Goal: Information Seeking & Learning: Learn about a topic

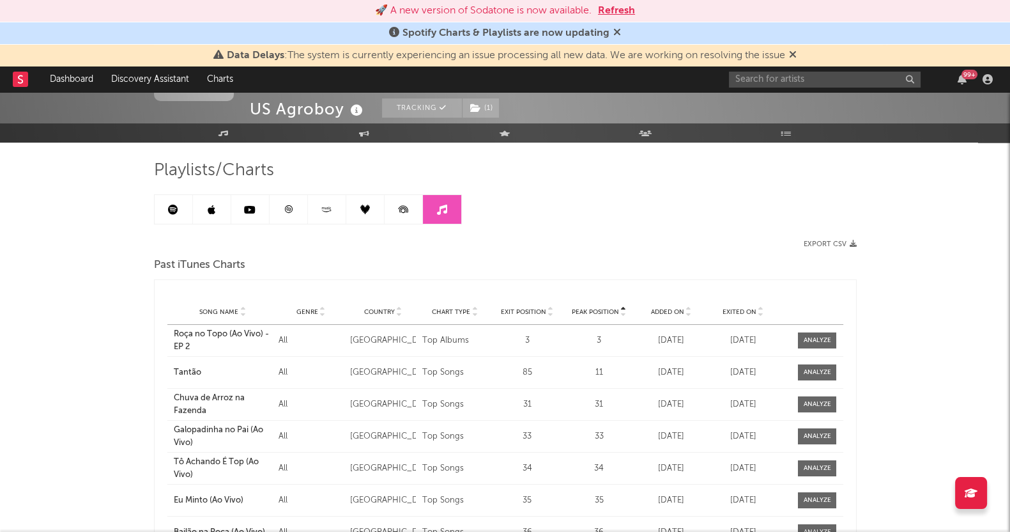
scroll to position [79, 0]
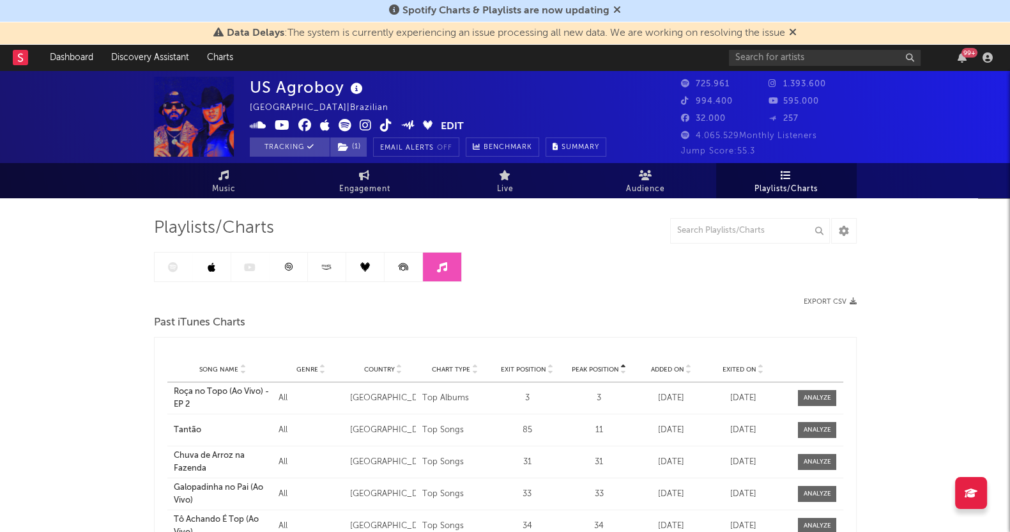
click at [26, 371] on div "US Agroboy Brazil | Brazilian Edit Tracking ( 1 ) Email Alerts Off Benchmark Su…" at bounding box center [505, 440] width 1010 height 741
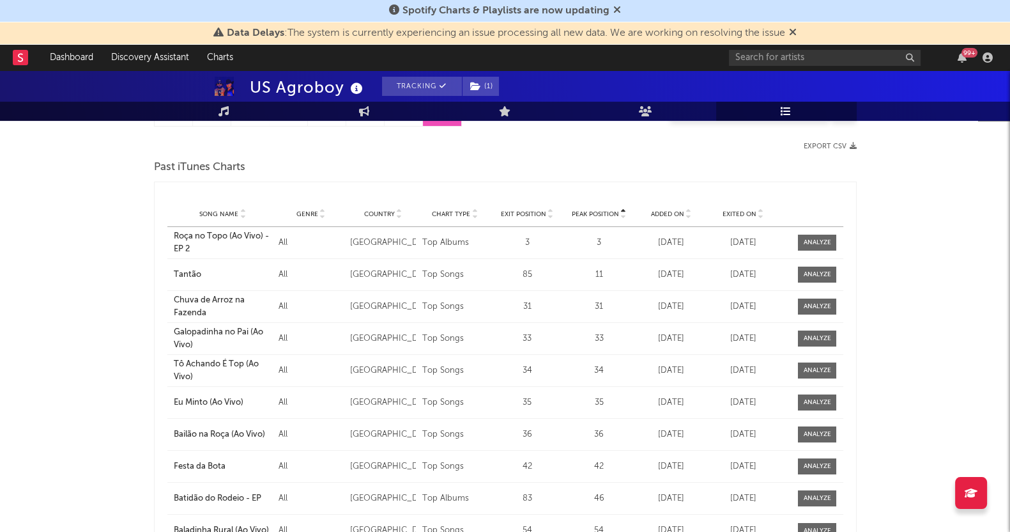
scroll to position [159, 0]
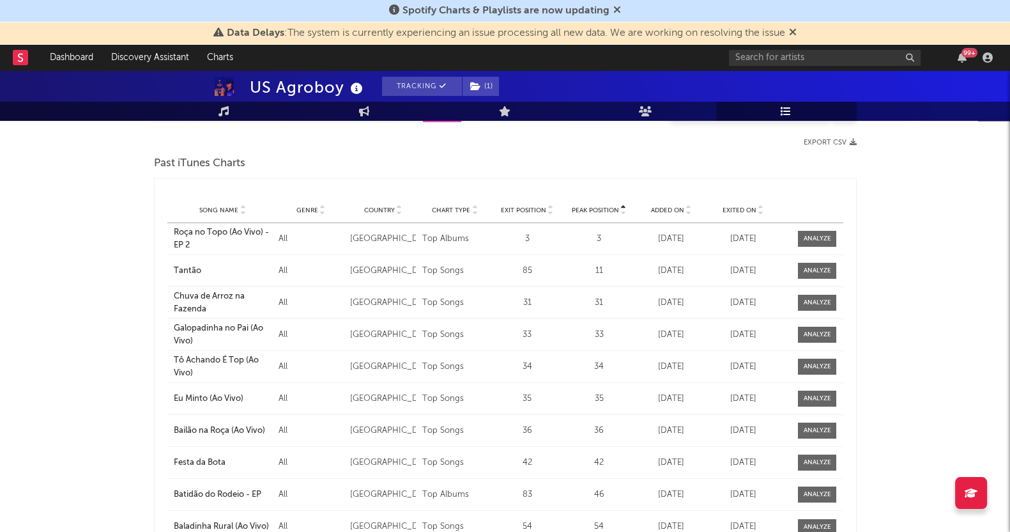
click at [687, 205] on icon at bounding box center [688, 207] width 6 height 5
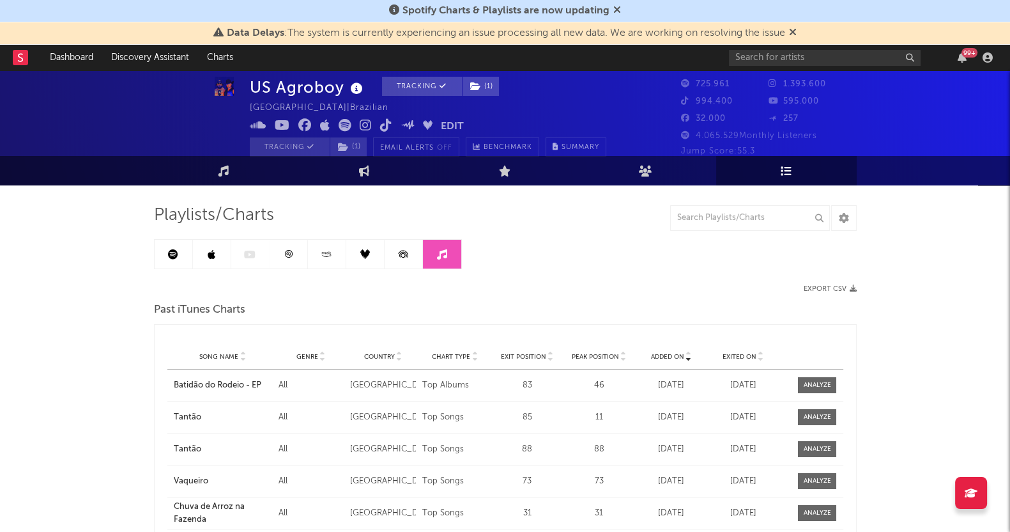
scroll to position [0, 0]
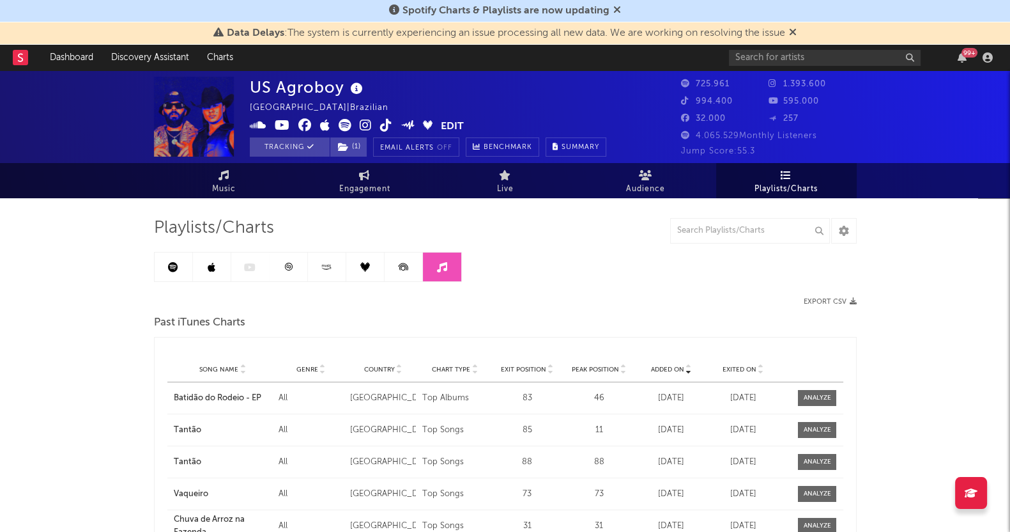
click at [157, 277] on link at bounding box center [174, 266] width 38 height 29
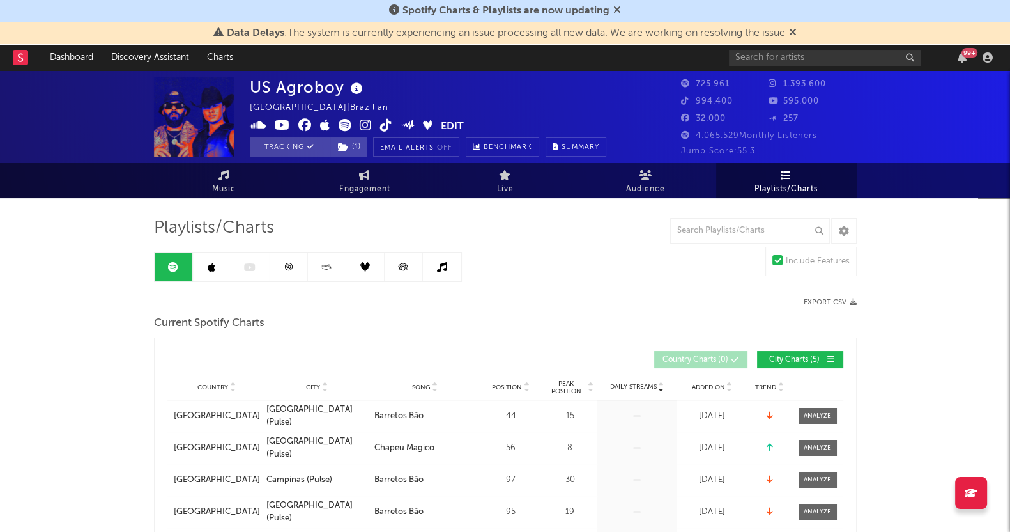
click at [173, 268] on icon at bounding box center [173, 267] width 10 height 10
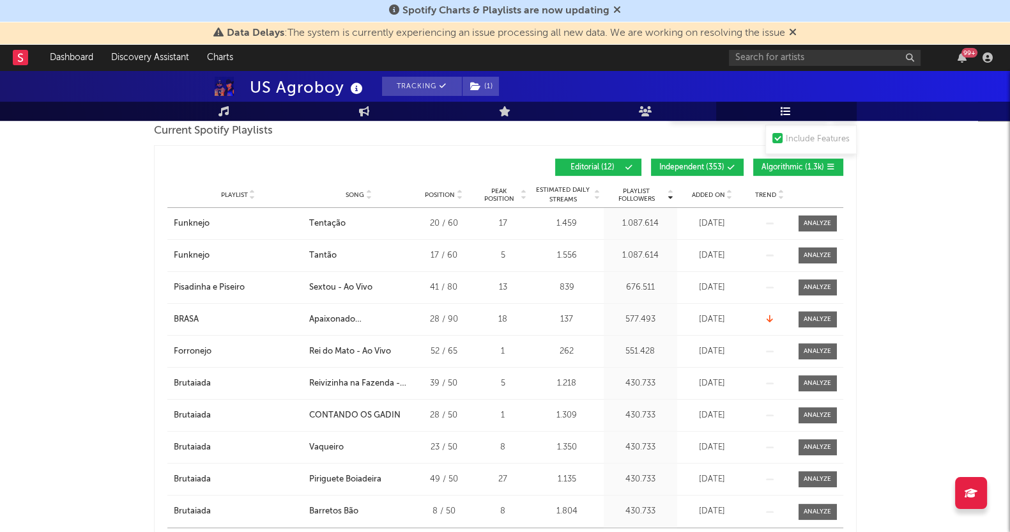
scroll to position [399, 0]
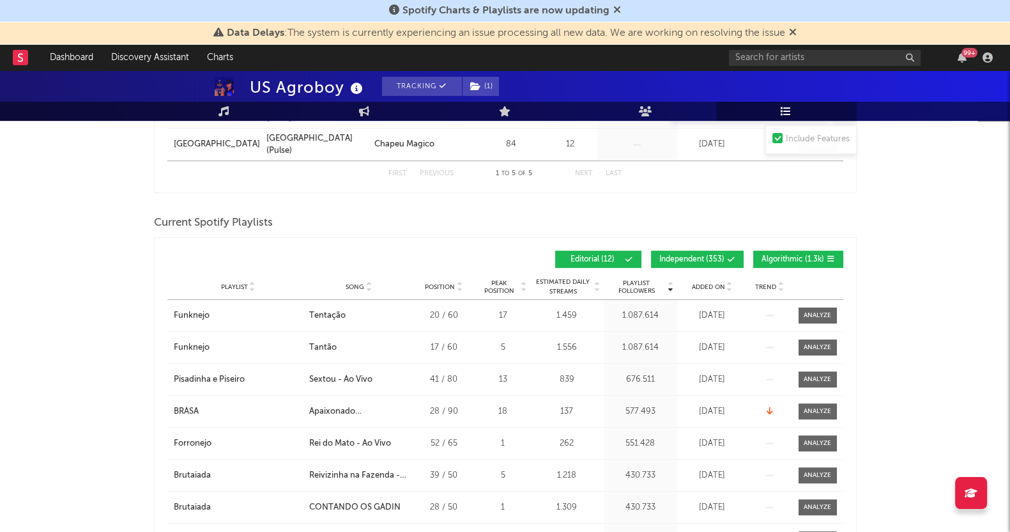
drag, startPoint x: 778, startPoint y: 255, endPoint x: 732, endPoint y: 255, distance: 46.0
click at [778, 256] on span "Algorithmic ( 1.3k )" at bounding box center [793, 260] width 63 height 8
click at [717, 257] on span "Independent ( 353 )" at bounding box center [691, 260] width 65 height 8
click at [706, 286] on span "Added On" at bounding box center [708, 287] width 33 height 8
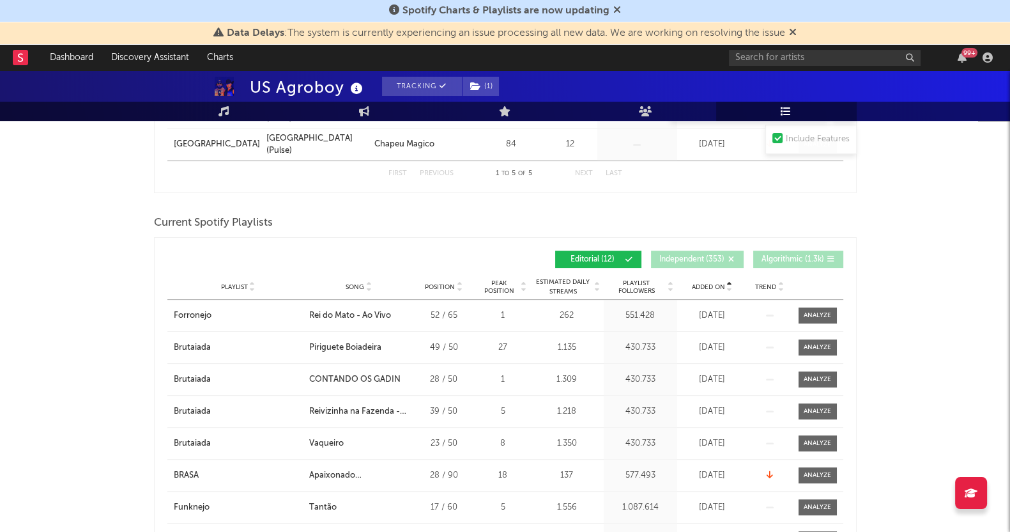
click at [706, 286] on span "Added On" at bounding box center [708, 287] width 33 height 8
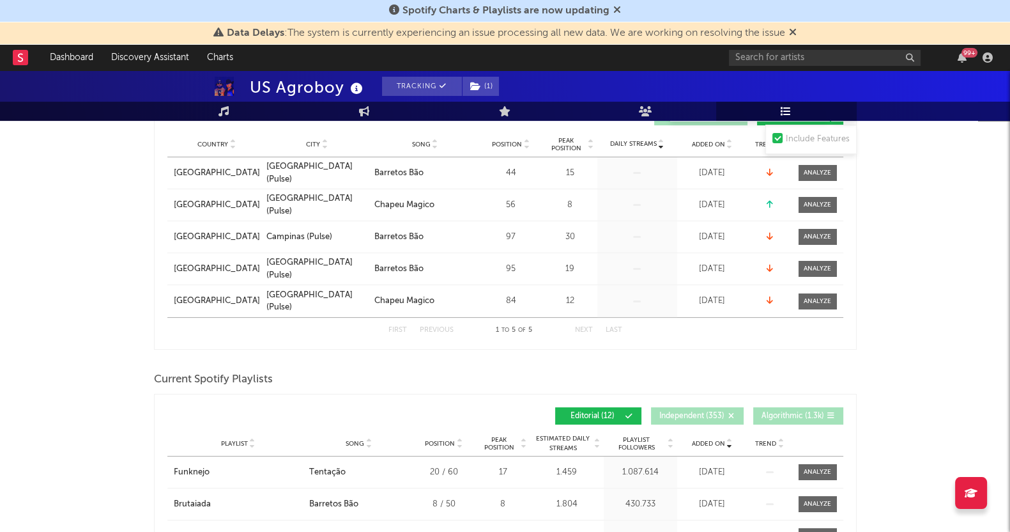
scroll to position [0, 0]
